Goal: Task Accomplishment & Management: Manage account settings

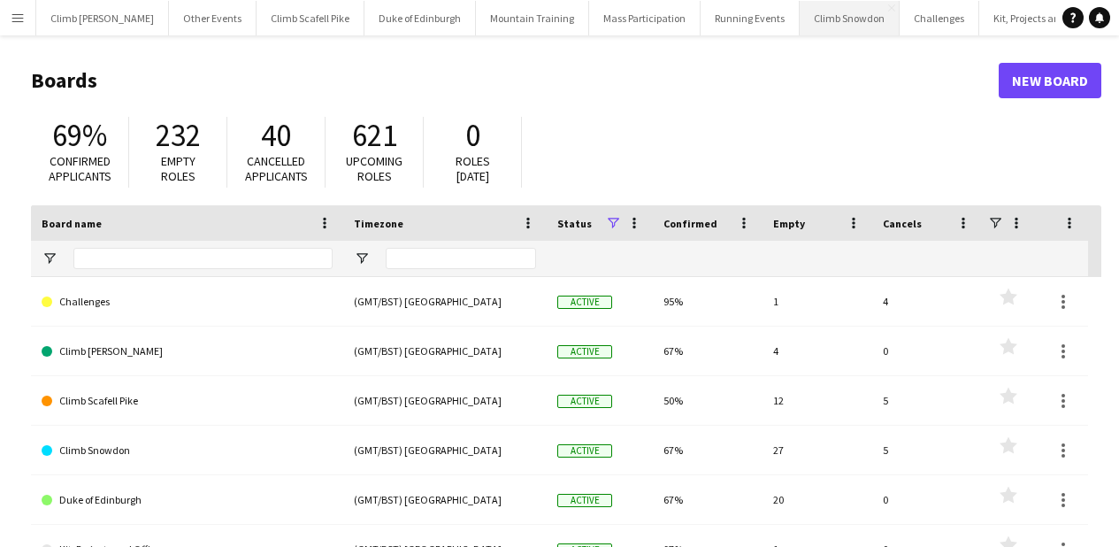
click at [804, 22] on button "Climb Snowdon Close" at bounding box center [849, 18] width 100 height 34
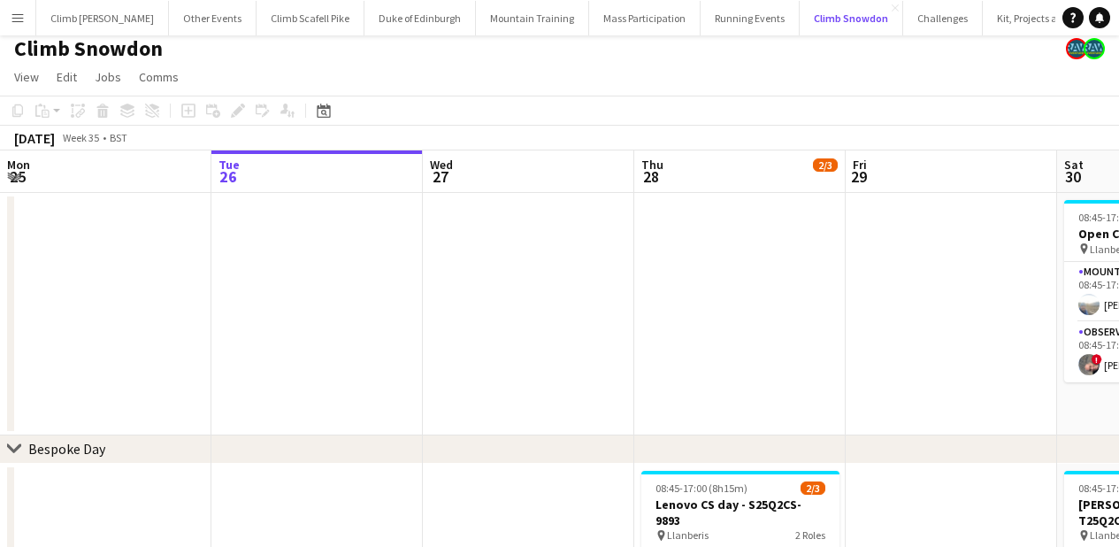
scroll to position [34, 0]
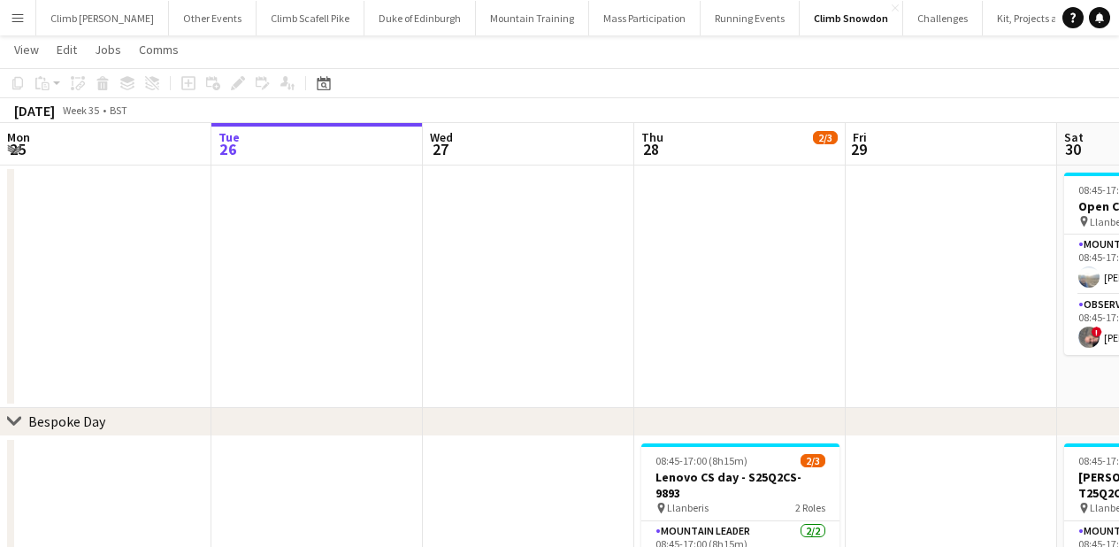
drag, startPoint x: 646, startPoint y: 326, endPoint x: 523, endPoint y: 349, distance: 125.9
click at [326, 354] on app-calendar-viewport "Sat 23 2/3 2 Jobs Sun 24 1/2 1 Job Mon 25 Tue 26 Wed 27 Thu 28 2/3 1 Job Fri 29…" at bounding box center [559, 453] width 1119 height 661
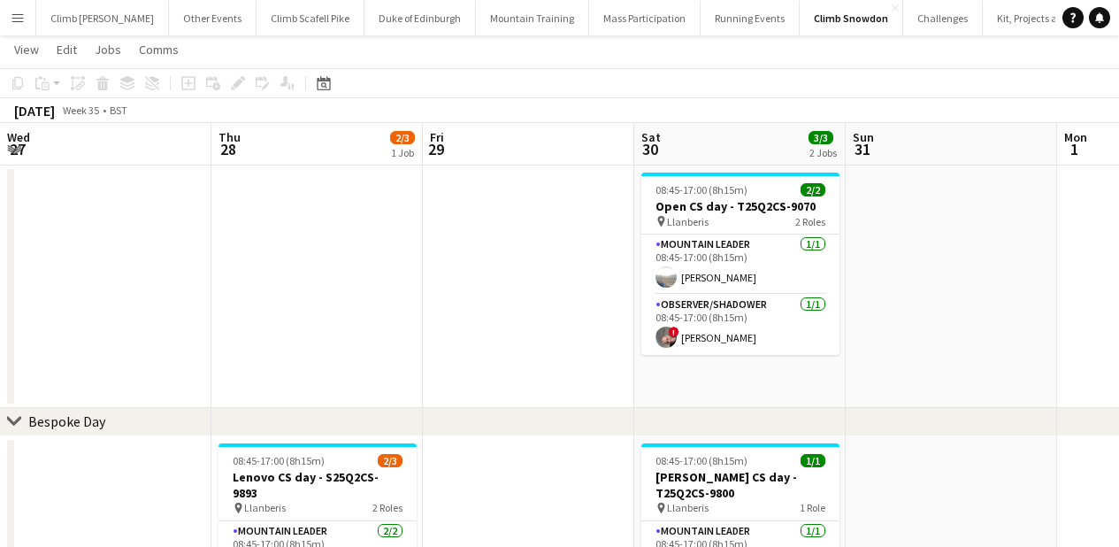
click at [125, 385] on app-calendar-viewport "Mon 25 Tue 26 Wed 27 Thu 28 2/3 1 Job Fri 29 Sat 30 3/3 2 Jobs Sun 31 Mon 1 Tue…" at bounding box center [559, 453] width 1119 height 661
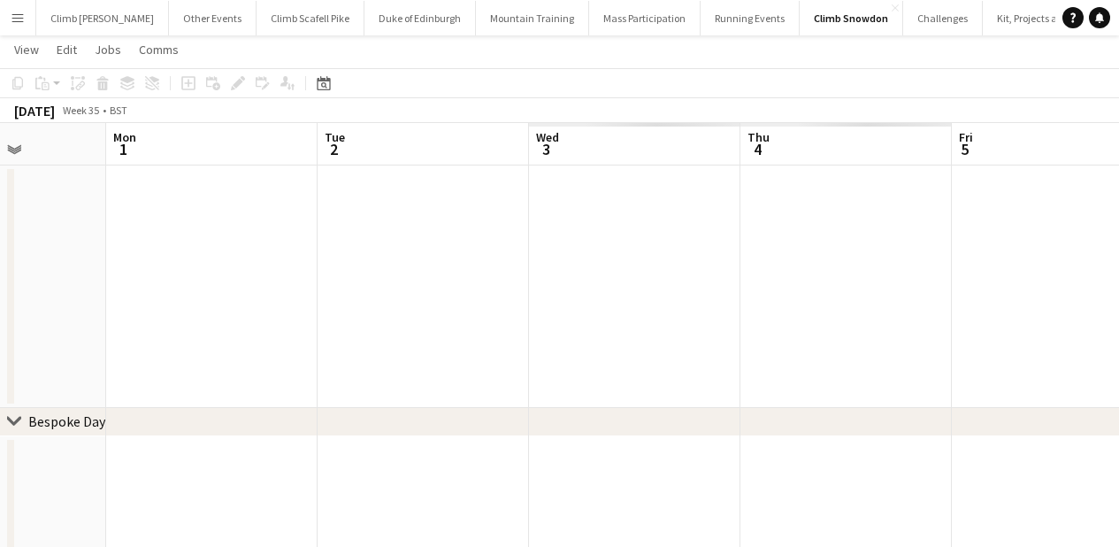
drag, startPoint x: 791, startPoint y: 348, endPoint x: 492, endPoint y: 372, distance: 300.7
click at [492, 372] on app-calendar-viewport "Wed 27 Thu 28 2/3 1 Job Fri 29 Sat 30 3/3 2 Jobs Sun 31 Mon 1 Tue 2 Wed 3 Thu 4…" at bounding box center [559, 453] width 1119 height 661
click at [271, 408] on div "chevron-right Bespoke Day chevron-right Out of Hours Fri 29 Sat 30 3/3 2 Jobs S…" at bounding box center [559, 453] width 1119 height 661
drag, startPoint x: 666, startPoint y: 363, endPoint x: 302, endPoint y: 388, distance: 365.3
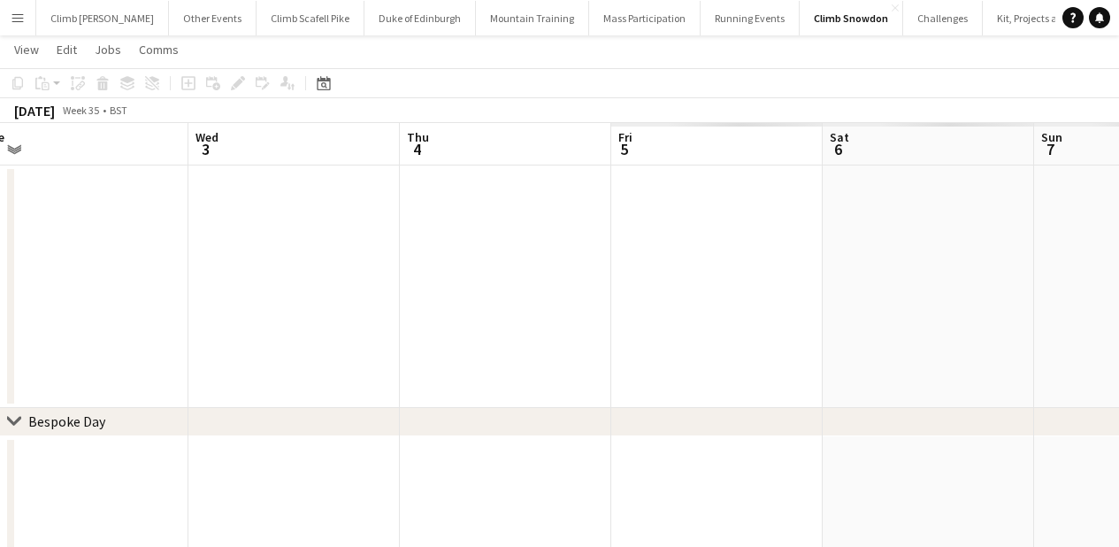
click at [302, 388] on app-calendar-viewport "Fri 29 Sat 30 3/3 2 Jobs Sun 31 Mon 1 Tue 2 Wed 3 Thu 4 Fri 5 Sat 6 Sun 7 Mon 8…" at bounding box center [559, 453] width 1119 height 661
click at [287, 382] on app-calendar-viewport "Sun 31 Mon 1 Tue 2 Wed 3 Thu 4 Fri 5 1/1 1 Job Sat 6 13/17 6 Jobs Sun 7 Mon 8 T…" at bounding box center [559, 453] width 1119 height 661
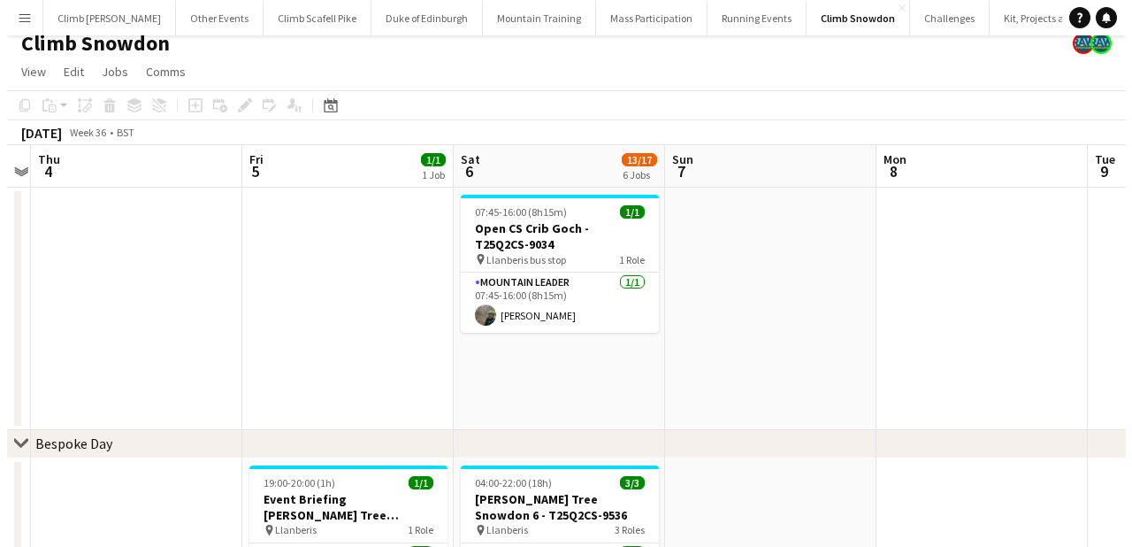
scroll to position [0, 0]
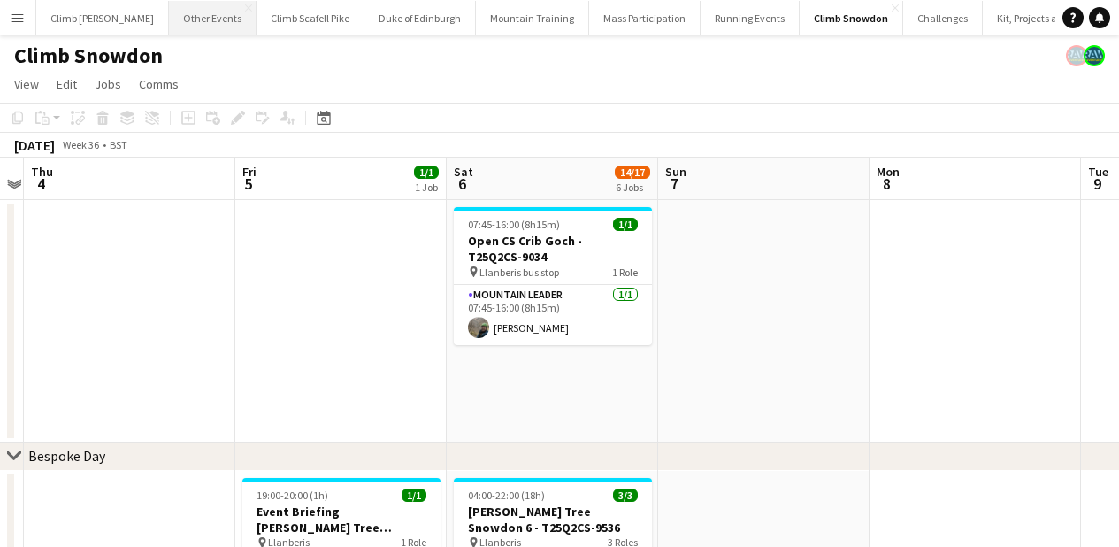
click at [169, 22] on button "Other Events Close" at bounding box center [213, 18] width 88 height 34
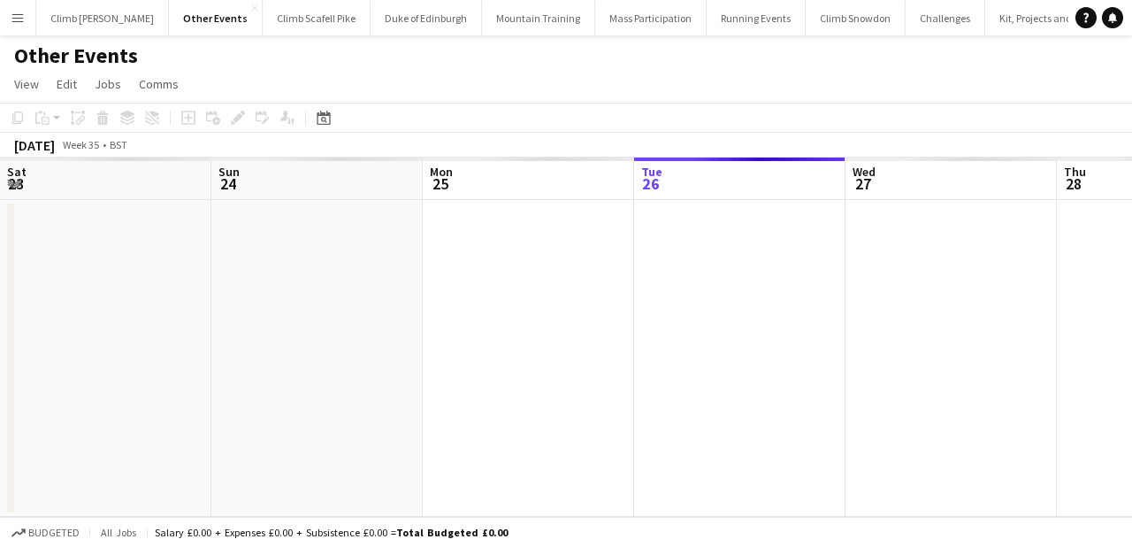
drag, startPoint x: 409, startPoint y: 369, endPoint x: 292, endPoint y: 359, distance: 118.0
click at [270, 362] on app-calendar-viewport "Sat 23 Sun 24 Mon 25 Tue 26 Wed 27 Thu 28 Fri 29 Sat 30 Sun 31 Mon 1 Tue 2" at bounding box center [566, 336] width 1132 height 359
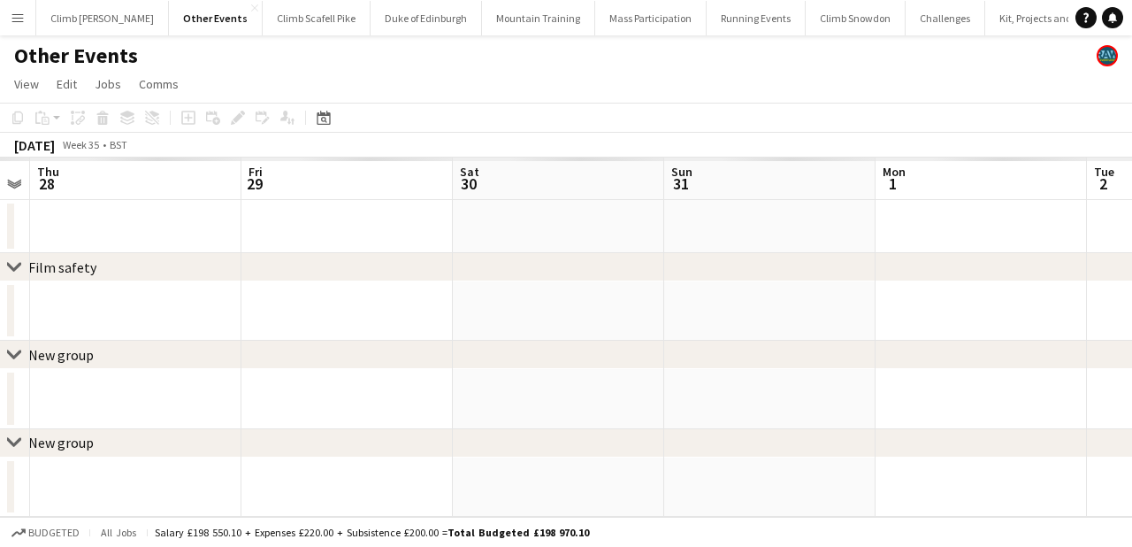
click at [255, 369] on div "chevron-right New group" at bounding box center [566, 355] width 1132 height 28
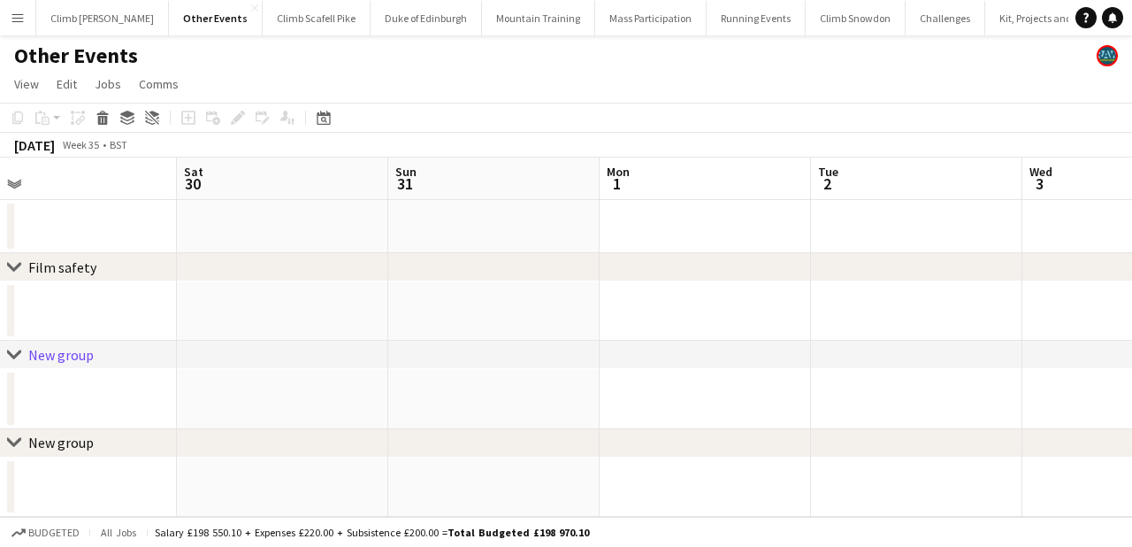
drag, startPoint x: 824, startPoint y: 245, endPoint x: 401, endPoint y: 259, distance: 423.8
click at [396, 259] on div "chevron-right Film safety chevron-right New group chevron-right New group Wed 2…" at bounding box center [566, 336] width 1132 height 359
drag, startPoint x: 818, startPoint y: 230, endPoint x: 342, endPoint y: 256, distance: 476.5
click at [339, 256] on div "chevron-right Film safety chevron-right New group chevron-right New group Wed 2…" at bounding box center [566, 336] width 1132 height 359
drag, startPoint x: 816, startPoint y: 241, endPoint x: 804, endPoint y: 235, distance: 13.5
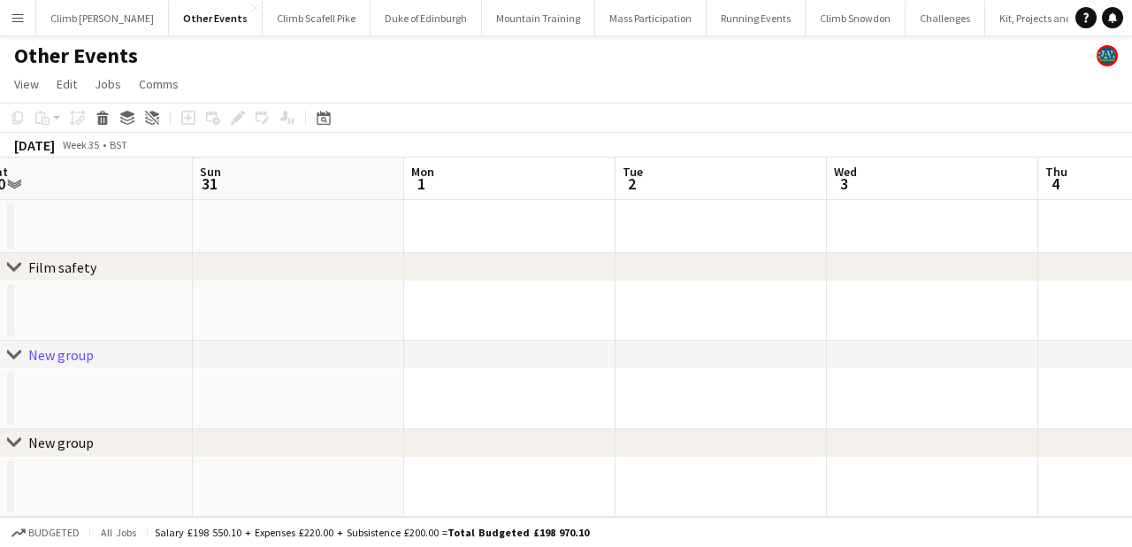
click at [811, 239] on app-calendar-viewport "Wed 27 Thu 28 Fri 29 Sat 30 Sun 31 Mon 1 Tue 2 Wed 3 Thu 4 Fri 5 Sat 6" at bounding box center [566, 336] width 1132 height 359
drag, startPoint x: 804, startPoint y: 235, endPoint x: 348, endPoint y: 242, distance: 456.4
click at [348, 242] on app-calendar-viewport "Fri 29 Sat 30 Sun 31 Mon 1 Tue 2 Wed 3 Thu 4 Fri 5 Sat 6 Sun 7 Mon 8" at bounding box center [566, 336] width 1132 height 359
drag, startPoint x: 911, startPoint y: 218, endPoint x: 632, endPoint y: 235, distance: 279.1
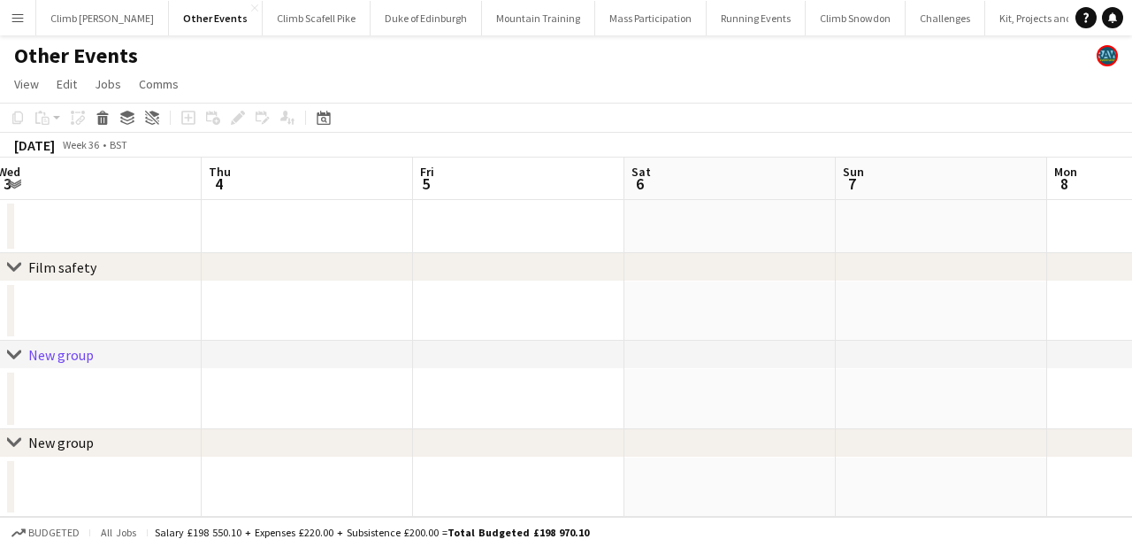
click at [537, 235] on app-calendar-viewport "Sun 31 Mon 1 Tue 2 Wed 3 Thu 4 Fri 5 Sat 6 Sun 7 Mon 8 Tue 9 Wed 10" at bounding box center [566, 336] width 1132 height 359
click at [906, 29] on button "Challenges Close" at bounding box center [946, 18] width 80 height 34
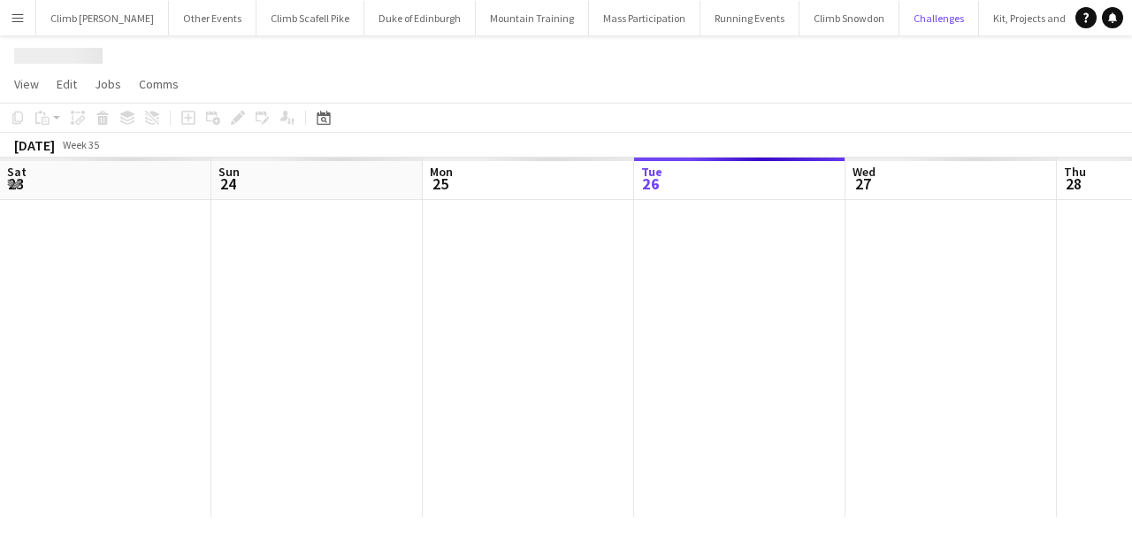
scroll to position [0, 423]
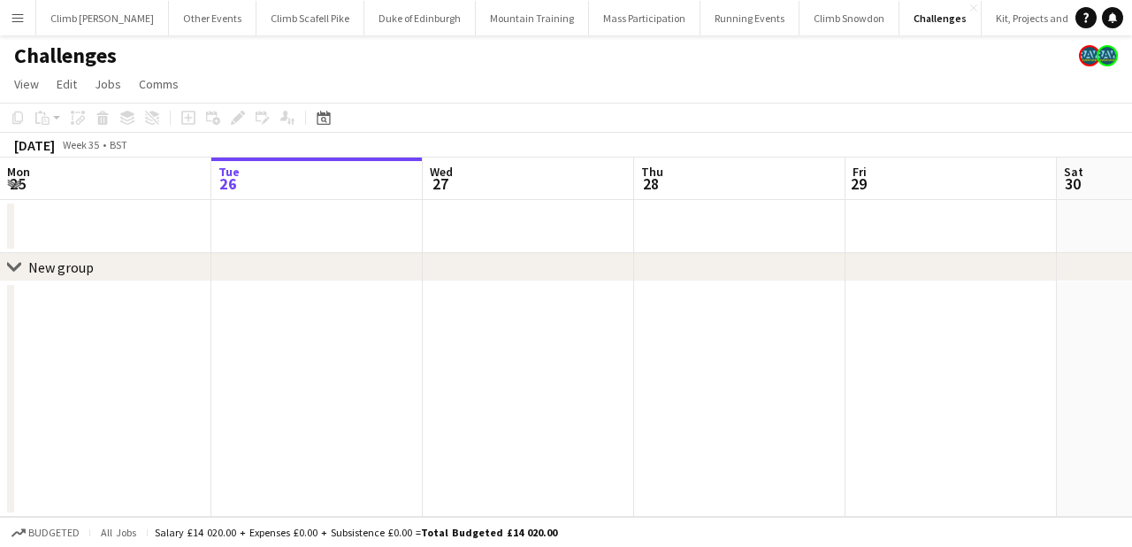
drag, startPoint x: 807, startPoint y: 277, endPoint x: 365, endPoint y: 291, distance: 442.4
click at [314, 301] on div "chevron-right New group Sat 23 Sun 24 Mon 25 Tue 26 Wed 27 Thu 28 Fri 29 Sat 30…" at bounding box center [566, 336] width 1132 height 359
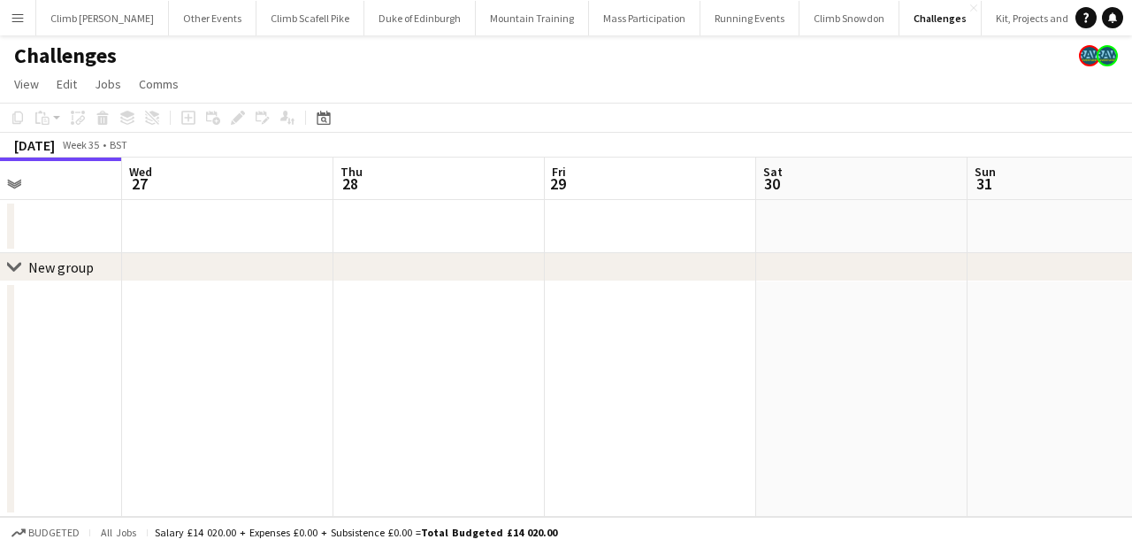
drag, startPoint x: 741, startPoint y: 217, endPoint x: 393, endPoint y: 241, distance: 349.3
click at [393, 241] on app-calendar-viewport "Sat 23 Sun 24 Mon 25 Tue 26 Wed 27 Thu 28 Fri 29 Sat 30 Sun 31 Mon 1 Tue 2" at bounding box center [566, 336] width 1132 height 359
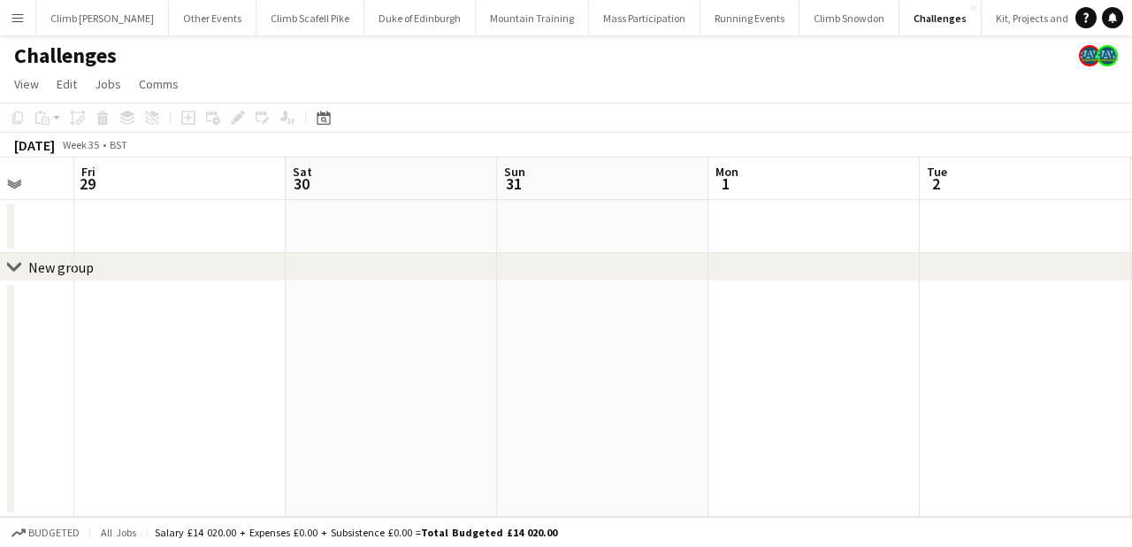
drag, startPoint x: 883, startPoint y: 224, endPoint x: 377, endPoint y: 235, distance: 506.9
click at [319, 240] on app-calendar-viewport "Mon 25 Tue 26 Wed 27 Thu 28 Fri 29 Sat 30 Sun 31 Mon 1 Tue 2 Wed 3 Thu 4" at bounding box center [566, 336] width 1132 height 359
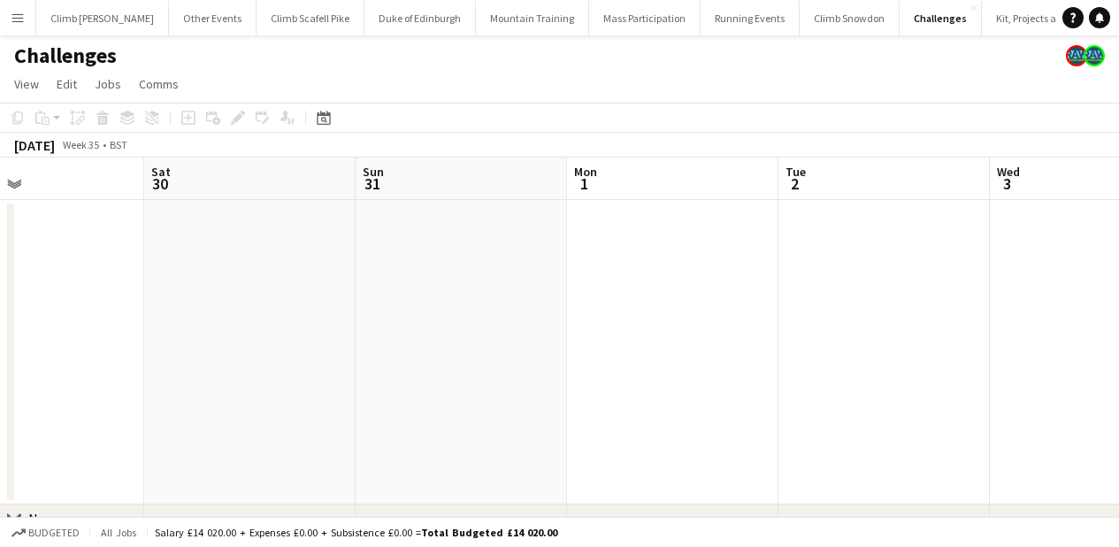
drag, startPoint x: 924, startPoint y: 229, endPoint x: 475, endPoint y: 272, distance: 451.3
click at [475, 272] on app-calendar-viewport "Wed 27 Thu 28 Fri 29 Sat 30 Sun 31 Mon 1 Tue 2 Wed 3 Thu 4 Fri 5 Sat 6 4/4 1 Jo…" at bounding box center [559, 371] width 1119 height 428
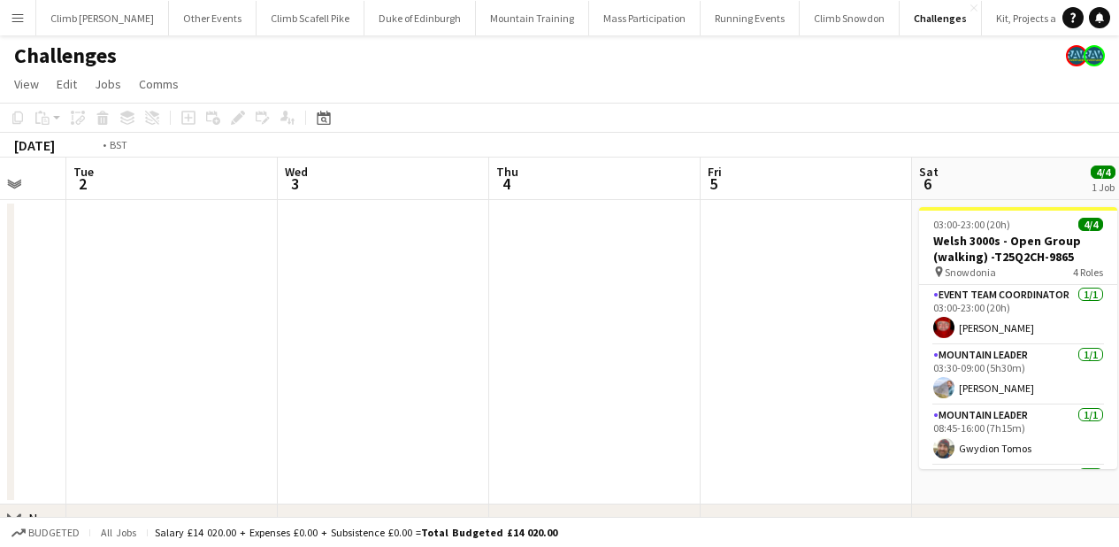
drag, startPoint x: 933, startPoint y: 302, endPoint x: 553, endPoint y: 317, distance: 380.6
click at [547, 317] on app-calendar-viewport "Fri 29 Sat 30 Sun 31 Mon 1 Tue 2 Wed 3 Thu 4 Fri 5 Sat 6 4/4 1 Job Sun 7 Mon 8 …" at bounding box center [559, 371] width 1119 height 428
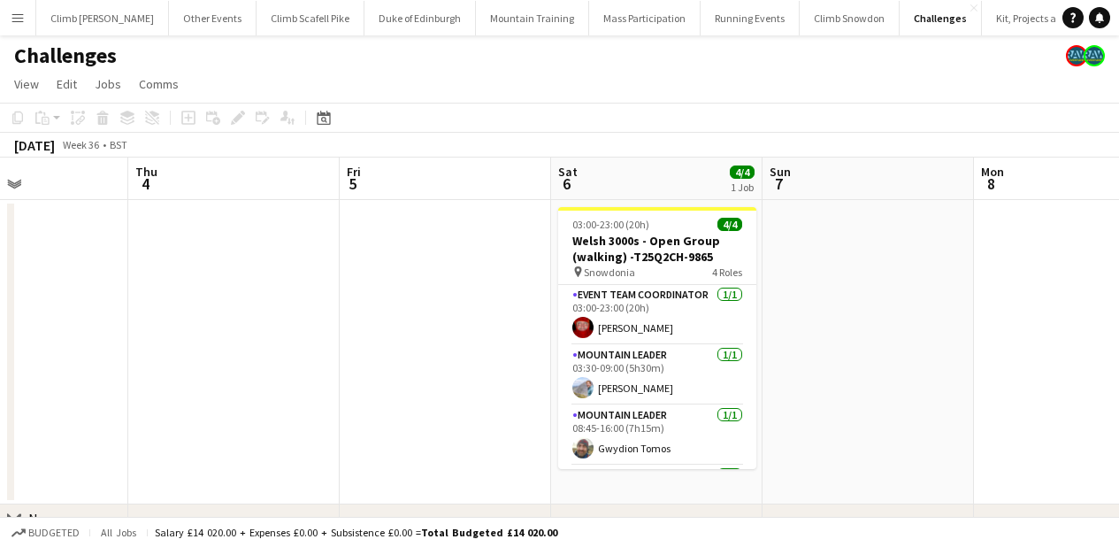
scroll to position [0, 788]
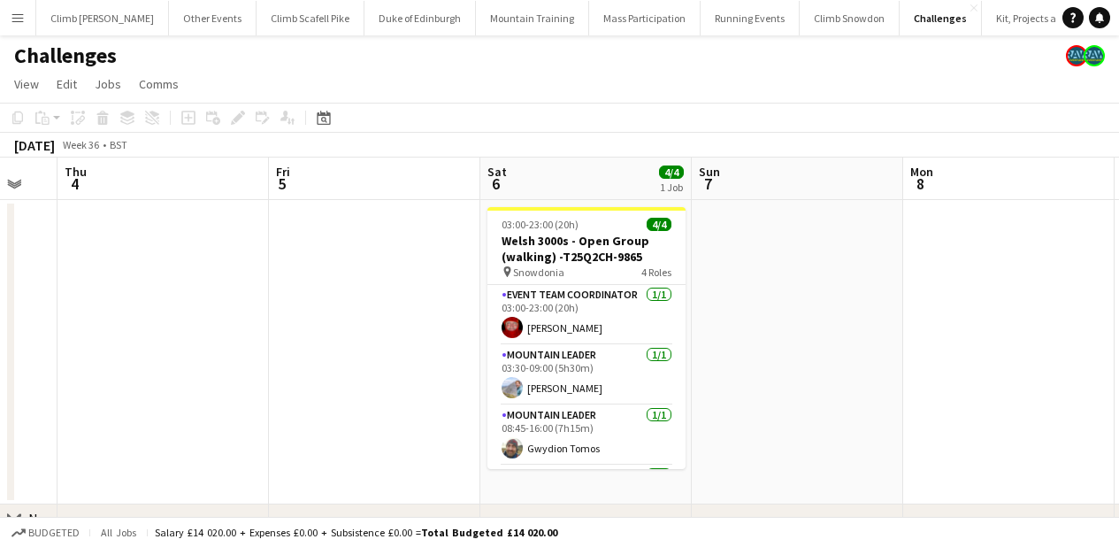
drag, startPoint x: 656, startPoint y: 312, endPoint x: 348, endPoint y: 319, distance: 308.7
click at [348, 319] on app-calendar-viewport "Sun 31 Mon 1 Tue 2 Wed 3 Thu 4 Fri 5 Sat 6 4/4 1 Job Sun 7 Mon 8 Tue 9 Wed 10 0…" at bounding box center [559, 371] width 1119 height 428
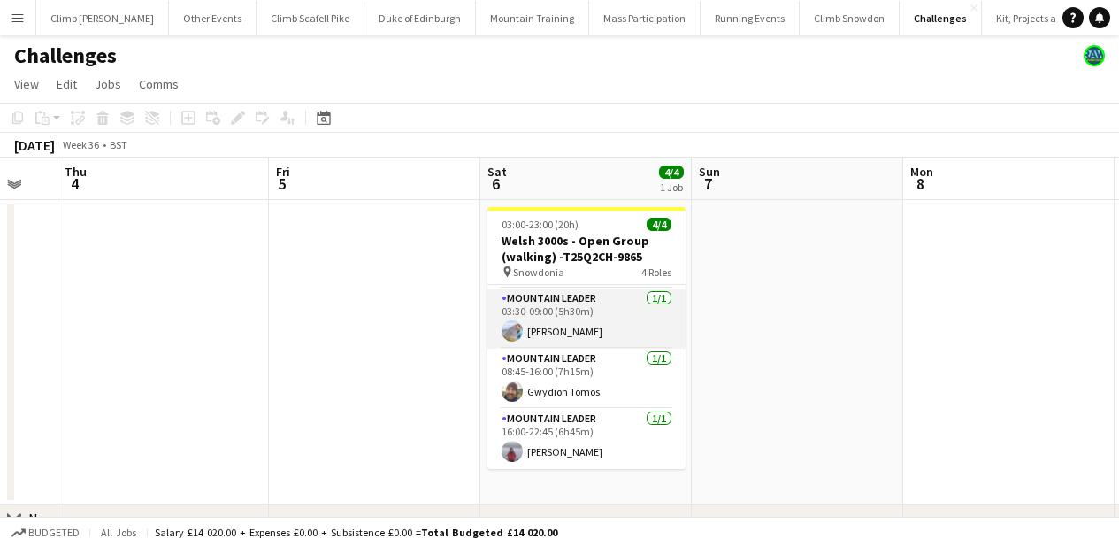
scroll to position [53, 0]
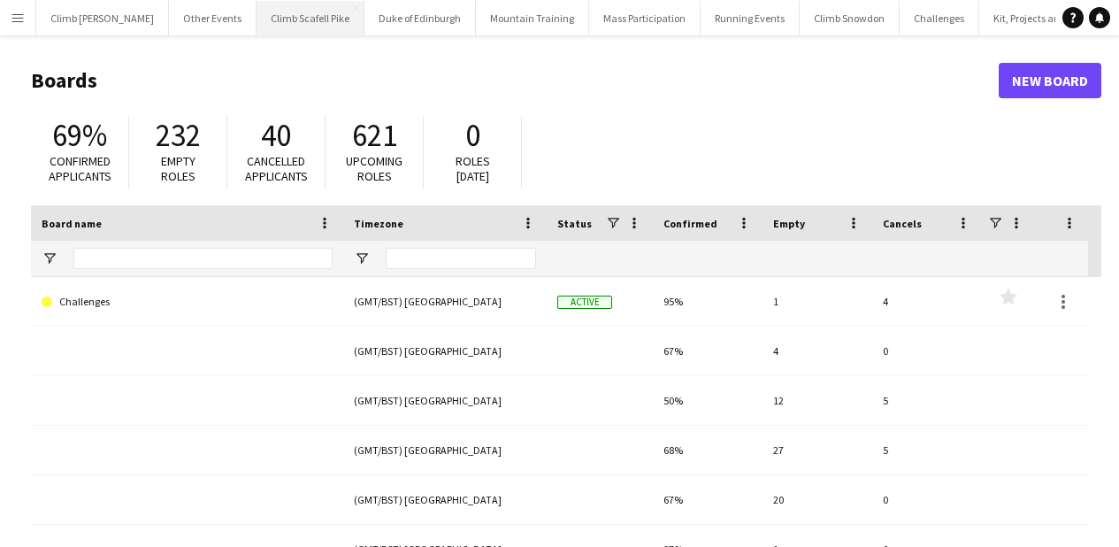
click at [259, 11] on button "Climb Scafell Pike Close" at bounding box center [310, 18] width 108 height 34
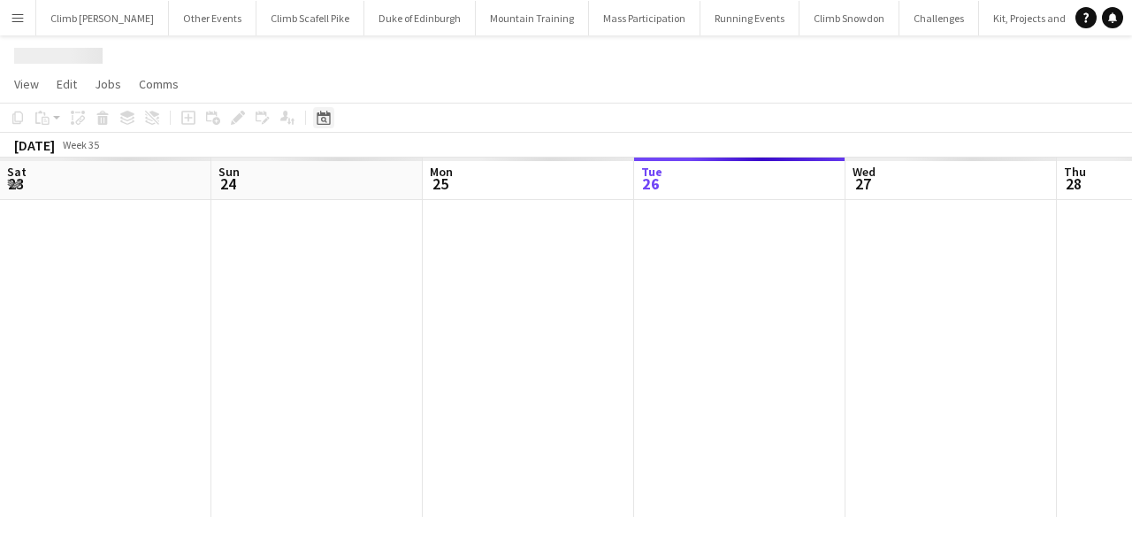
click at [322, 120] on icon at bounding box center [324, 120] width 6 height 6
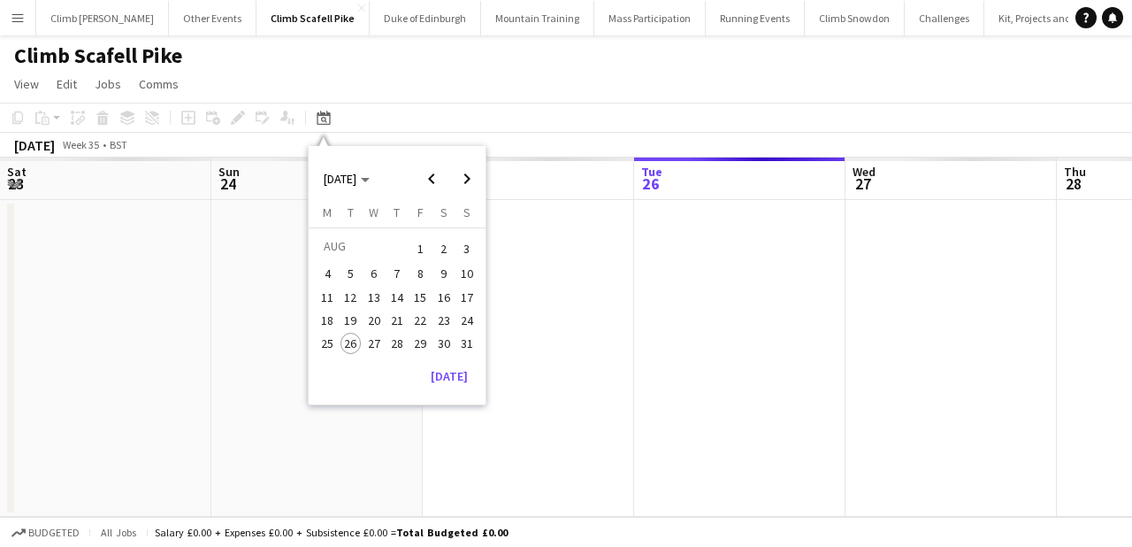
scroll to position [0, 423]
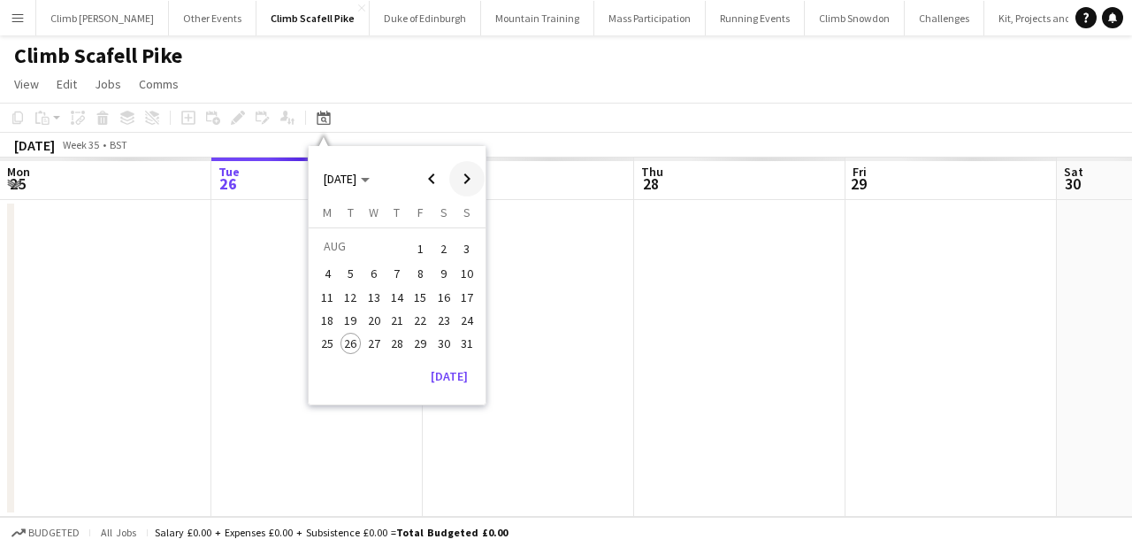
click at [461, 186] on span "Next month" at bounding box center [466, 178] width 35 height 35
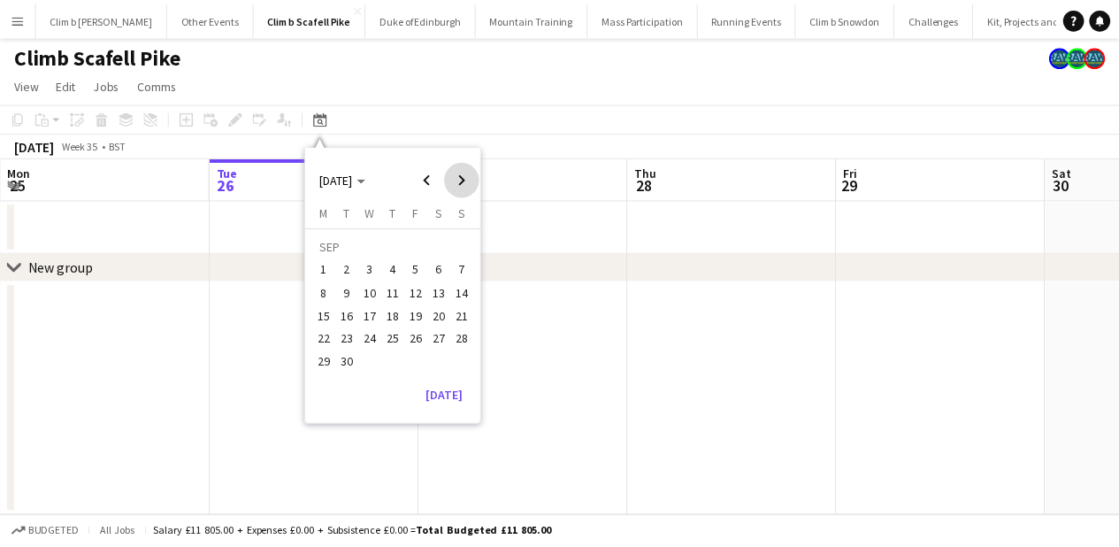
scroll to position [0, 0]
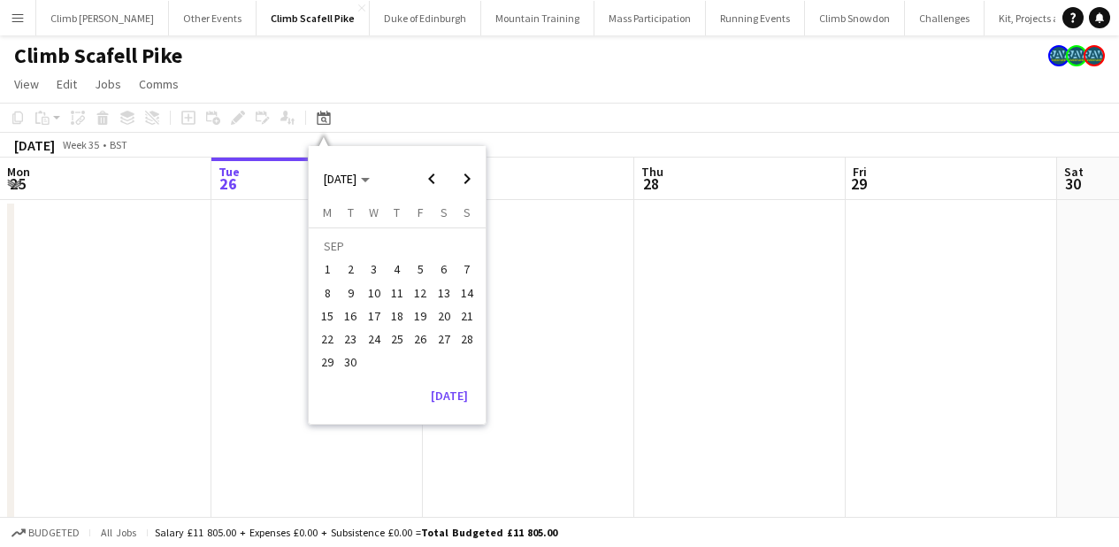
click at [438, 295] on span "13" at bounding box center [443, 292] width 21 height 21
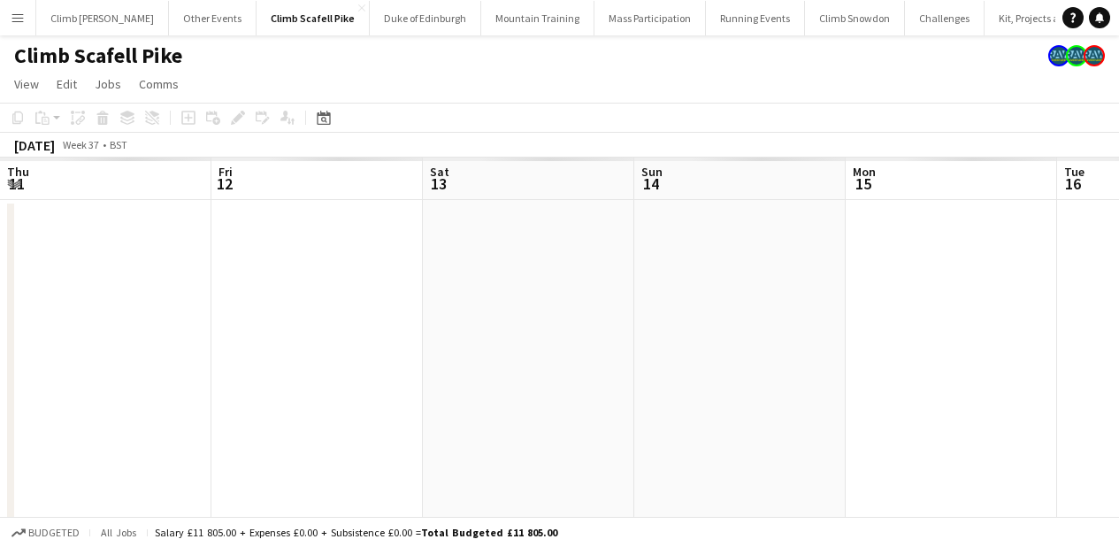
scroll to position [0, 608]
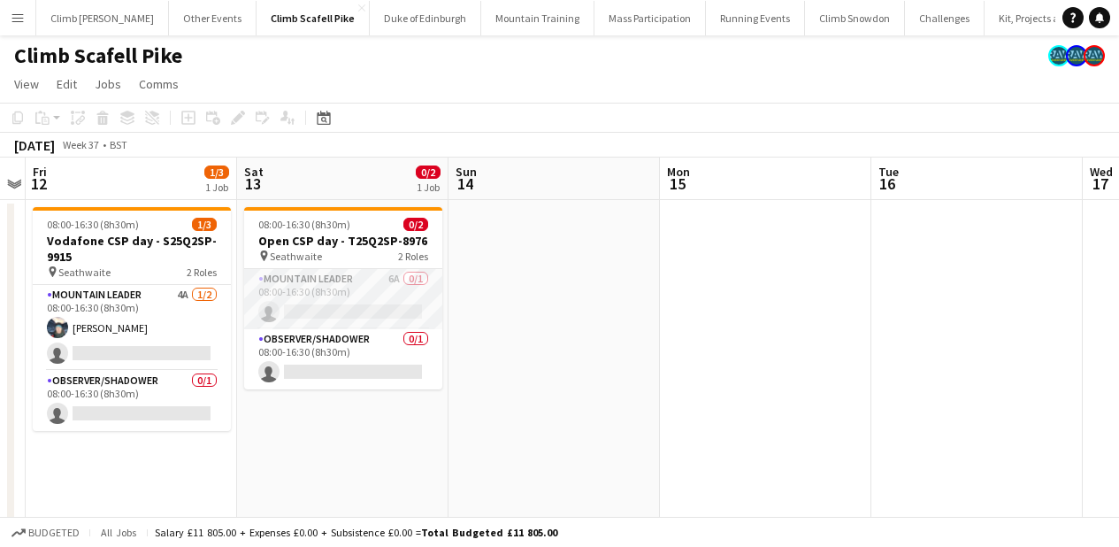
click at [363, 307] on app-card-role "Mountain Leader 6A 0/1 08:00-16:30 (8h30m) single-neutral-actions" at bounding box center [343, 299] width 198 height 60
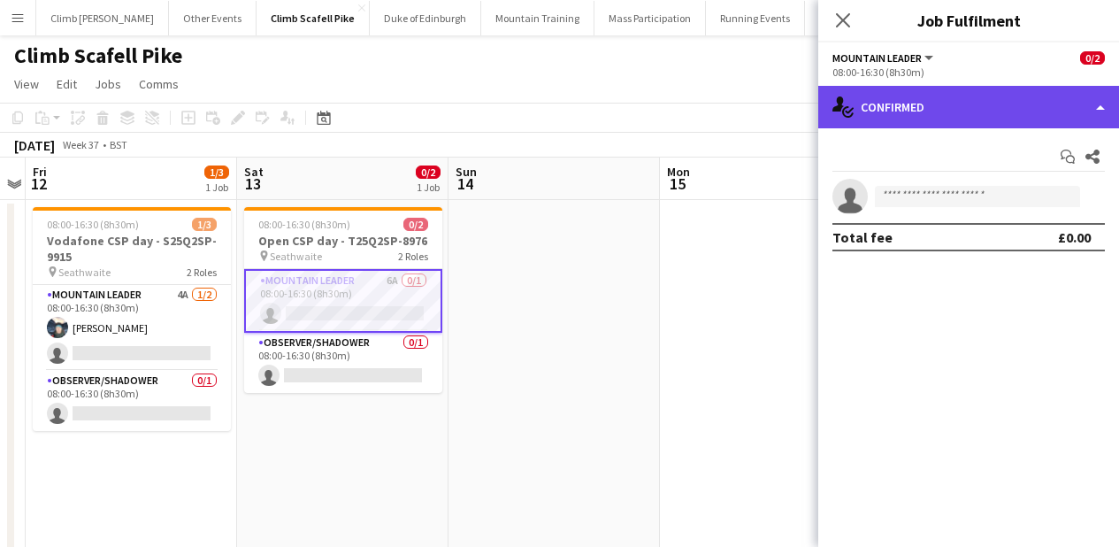
click at [910, 111] on div "single-neutral-actions-check-2 Confirmed" at bounding box center [968, 107] width 301 height 42
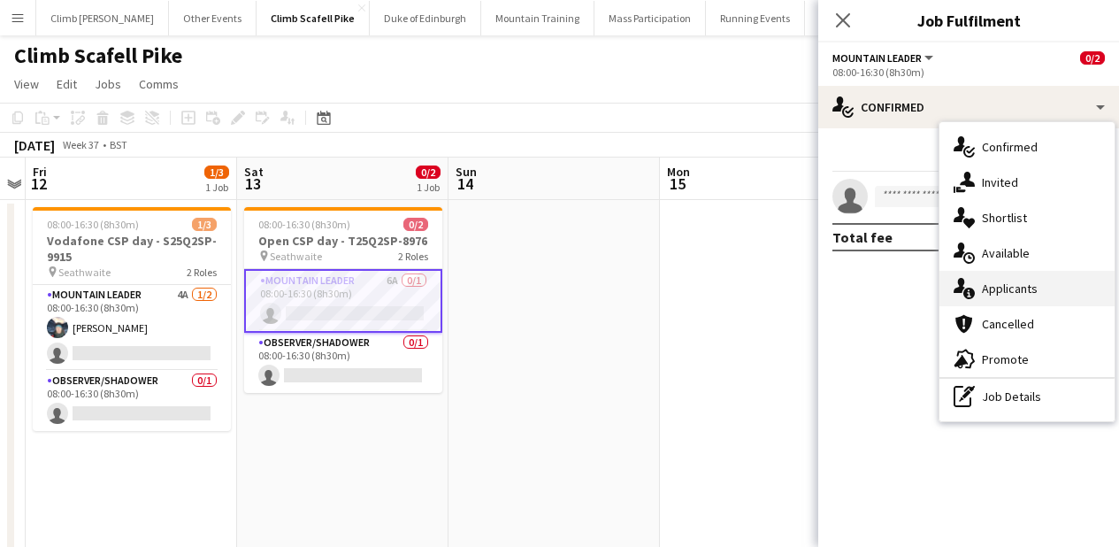
click at [992, 278] on div "single-neutral-actions-information Applicants" at bounding box center [1026, 288] width 175 height 35
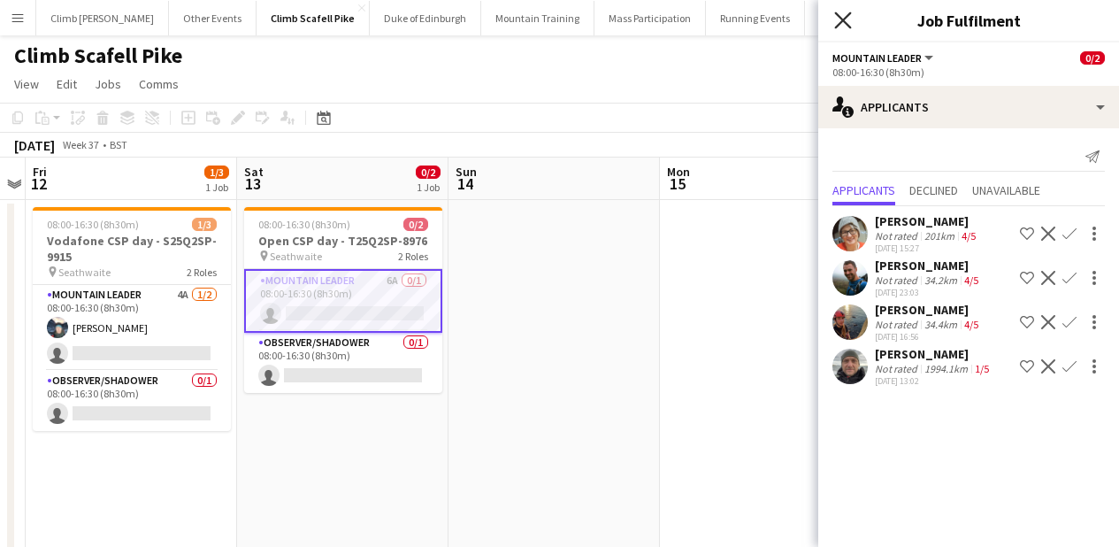
click at [849, 20] on icon "Close pop-in" at bounding box center [842, 19] width 17 height 17
